Goal: Transaction & Acquisition: Purchase product/service

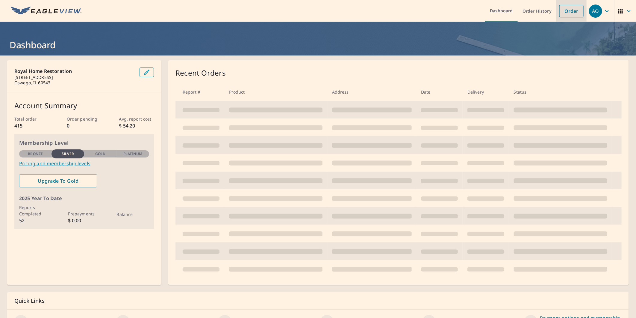
click at [560, 12] on link "Order" at bounding box center [572, 11] width 24 height 13
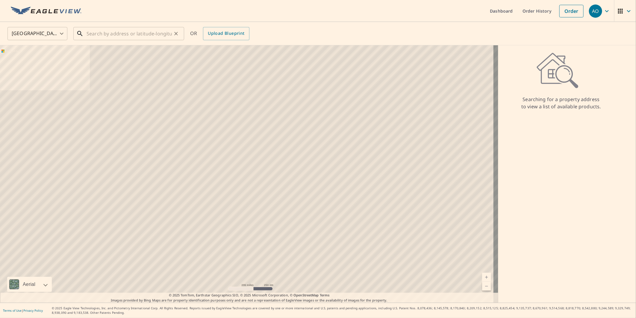
click at [136, 28] on input "text" at bounding box center [129, 33] width 85 height 17
paste input "[STREET_ADDRESS][PERSON_NAME]"
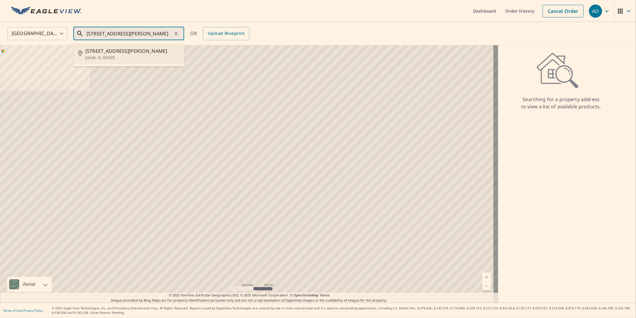
click at [119, 47] on span "[STREET_ADDRESS][PERSON_NAME]" at bounding box center [132, 50] width 94 height 7
type input "[STREET_ADDRESS][PERSON_NAME]"
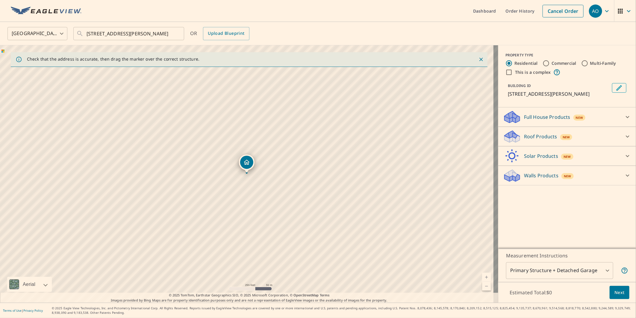
click at [516, 144] on div "Roof Products New Premium $27.5 - $81.25 QuickSquares™ $18 Gutter $13.75 Bid Pe…" at bounding box center [567, 136] width 138 height 19
click at [514, 138] on icon at bounding box center [512, 138] width 15 height 7
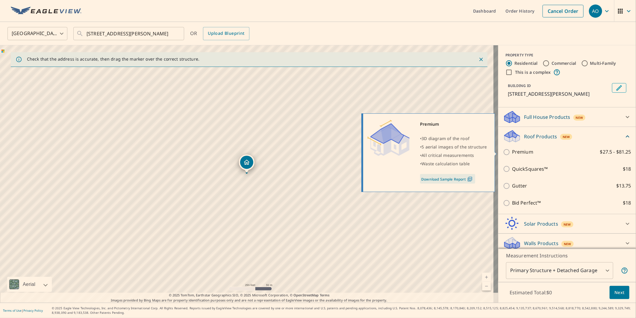
click at [517, 153] on p "Premium" at bounding box center [522, 151] width 21 height 7
click at [512, 153] on input "Premium $27.5 - $81.25" at bounding box center [507, 151] width 9 height 7
checkbox input "true"
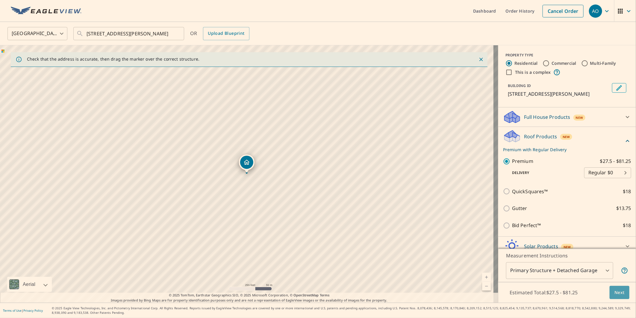
click at [613, 286] on button "Next" at bounding box center [620, 291] width 20 height 13
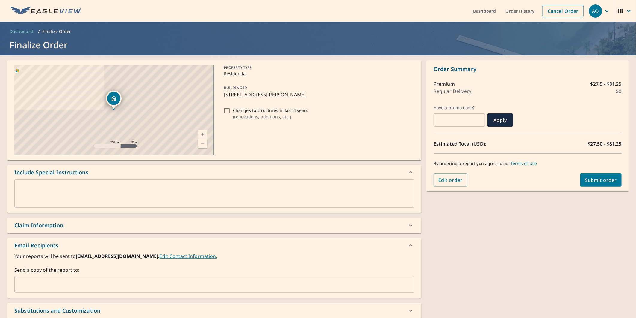
click at [124, 280] on input "text" at bounding box center [210, 283] width 386 height 11
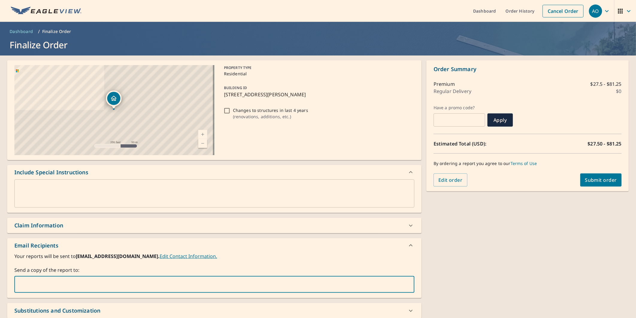
paste input "[PERSON_NAME][EMAIL_ADDRESS][DOMAIN_NAME]"
type input "[PERSON_NAME][EMAIL_ADDRESS][DOMAIN_NAME]"
click at [607, 174] on button "Submit order" at bounding box center [602, 179] width 42 height 13
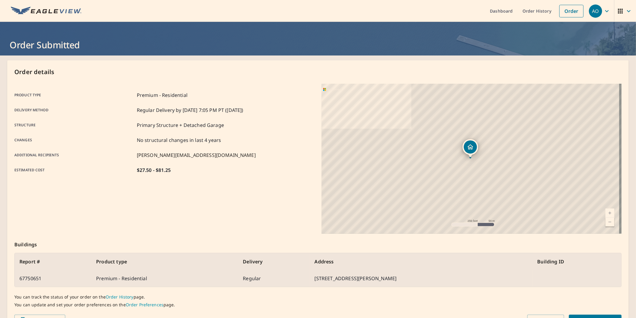
scroll to position [35, 0]
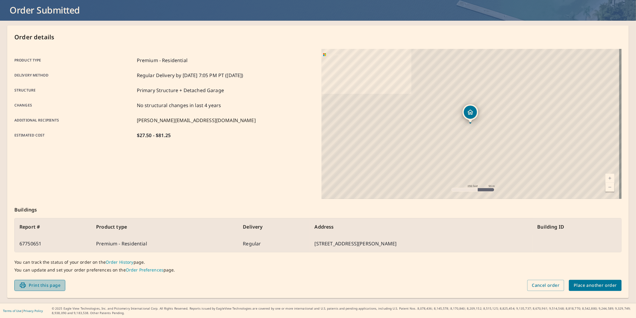
click at [40, 286] on span "Print this page" at bounding box center [39, 284] width 41 height 7
click at [222, 216] on p "Buildings" at bounding box center [317, 208] width 607 height 19
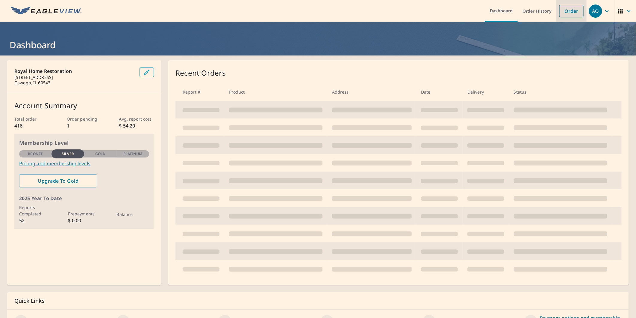
click at [570, 14] on link "Order" at bounding box center [572, 11] width 24 height 13
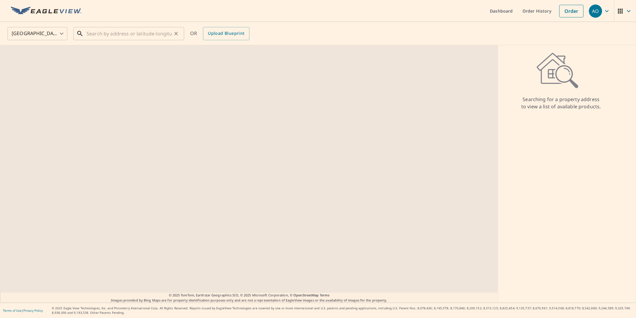
click at [158, 34] on input "text" at bounding box center [129, 33] width 85 height 17
paste input "624 N Lancaster ave Aurora, IL 60506"
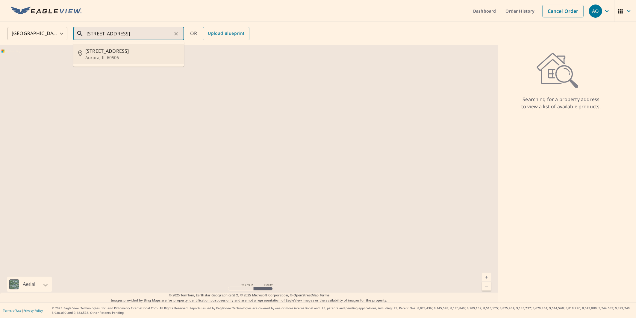
click at [145, 52] on span "624 N Lancaster Ave" at bounding box center [132, 50] width 94 height 7
type input "624 N Lancaster Ave Aurora, IL 60506"
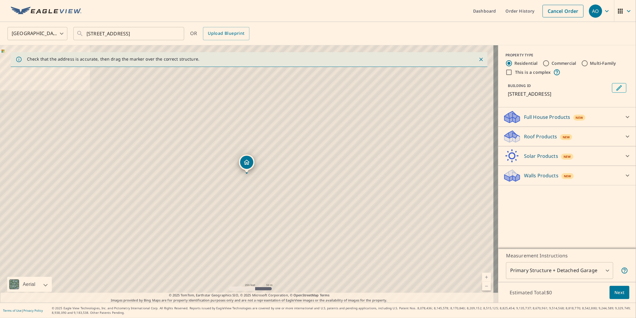
click at [526, 135] on p "Roof Products" at bounding box center [540, 136] width 33 height 7
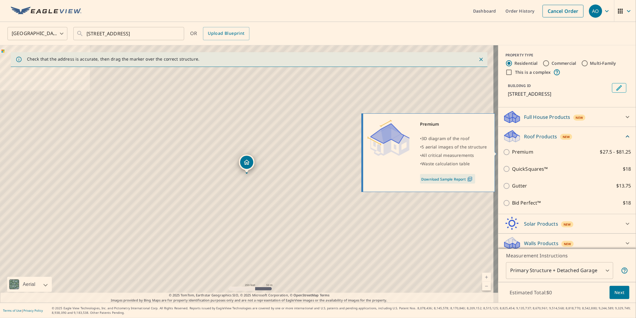
click at [517, 152] on p "Premium" at bounding box center [522, 151] width 21 height 7
click at [512, 152] on input "Premium $27.5 - $81.25" at bounding box center [507, 151] width 9 height 7
checkbox input "true"
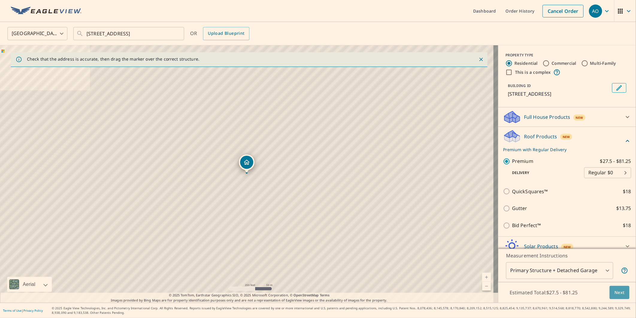
click at [618, 292] on span "Next" at bounding box center [620, 291] width 10 height 7
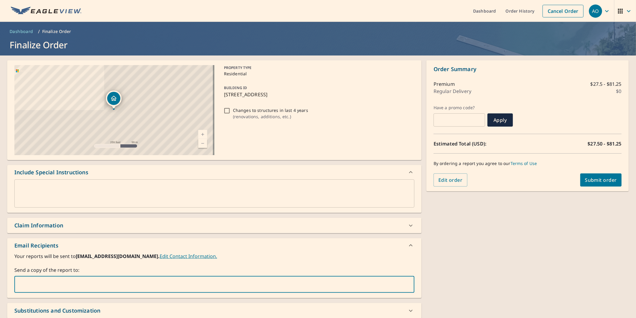
click at [67, 285] on input "text" at bounding box center [210, 283] width 386 height 11
paste input "[PERSON_NAME][EMAIL_ADDRESS][DOMAIN_NAME]"
type input "[PERSON_NAME][EMAIL_ADDRESS][DOMAIN_NAME]"
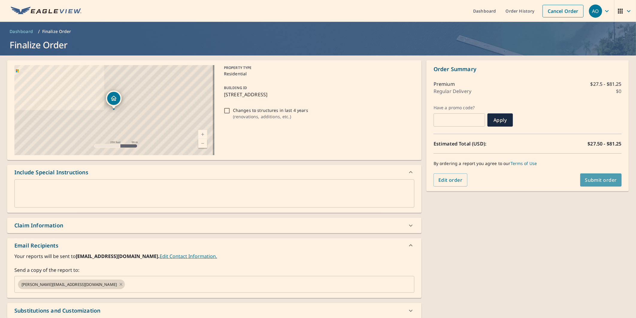
click at [585, 176] on span "Submit order" at bounding box center [601, 179] width 32 height 7
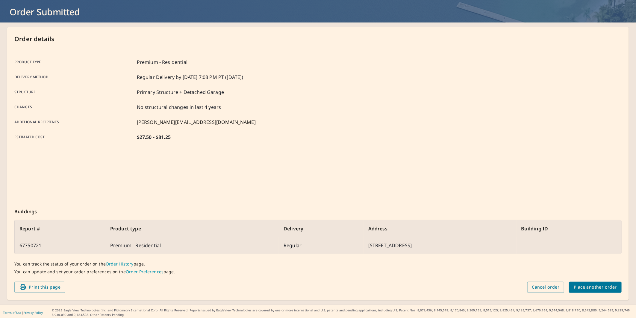
scroll to position [35, 0]
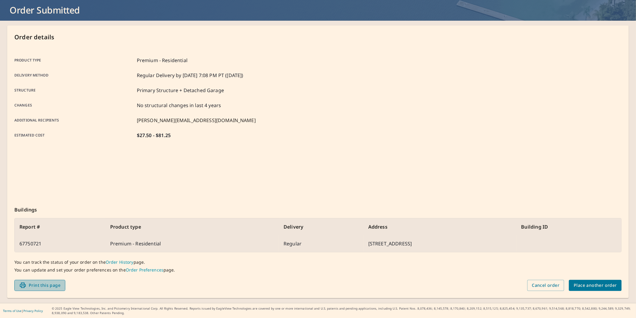
click at [39, 285] on span "Print this page" at bounding box center [39, 284] width 41 height 7
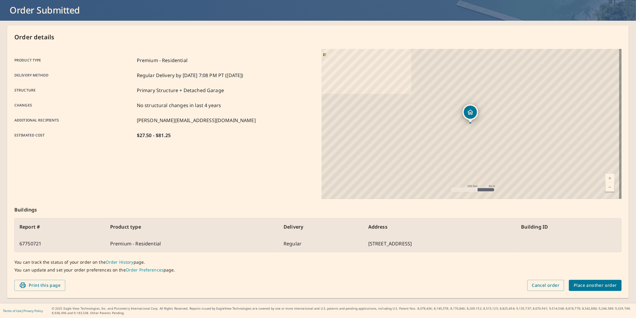
click at [254, 187] on div "Product type Premium - Residential Delivery method Regular Delivery by 10/6/202…" at bounding box center [164, 124] width 300 height 150
